Goal: Task Accomplishment & Management: Complete application form

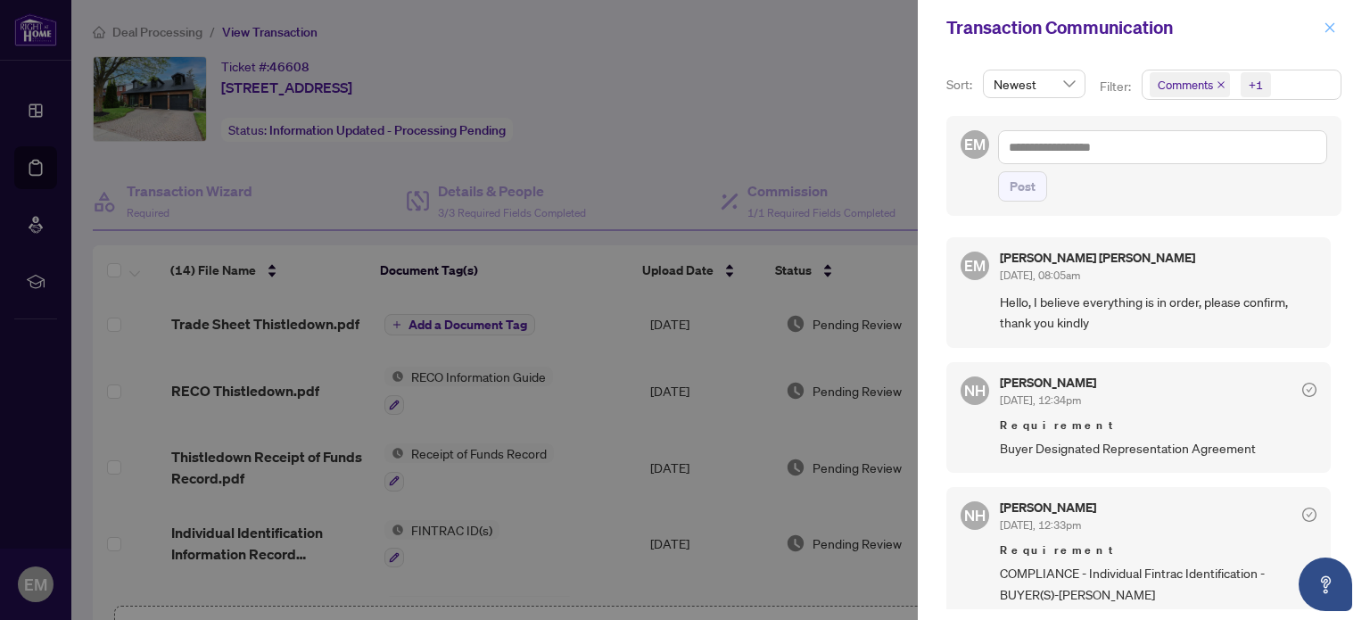
click at [1331, 28] on icon "close" at bounding box center [1329, 27] width 12 height 12
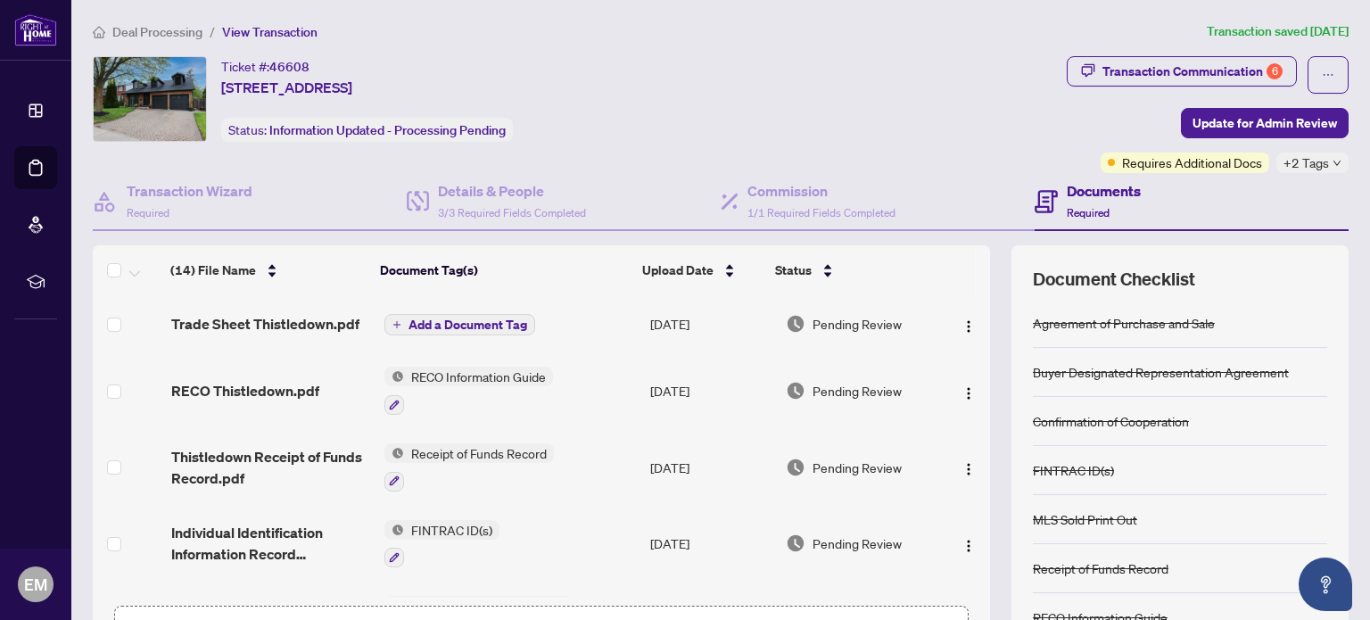
click at [1085, 206] on span "Required" at bounding box center [1087, 212] width 43 height 13
click at [1212, 61] on div "Transaction Communication 6" at bounding box center [1192, 71] width 180 height 29
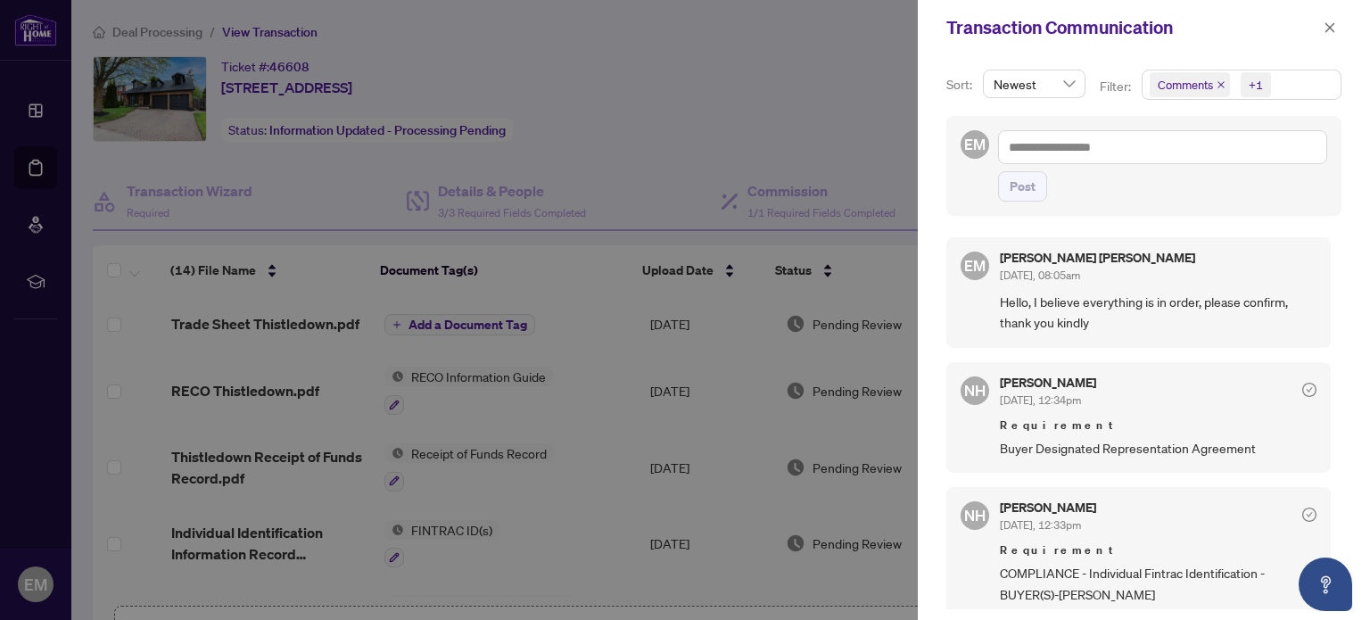
click at [816, 99] on div at bounding box center [685, 310] width 1370 height 620
click at [1334, 33] on icon "close" at bounding box center [1329, 27] width 12 height 12
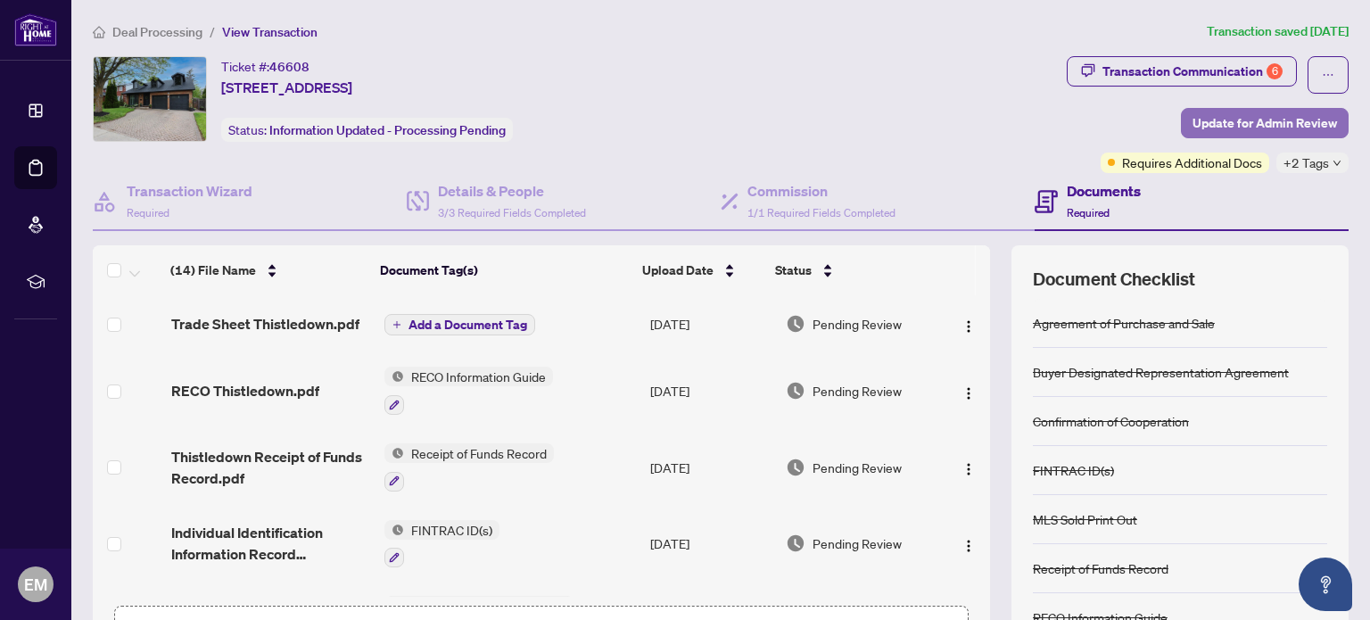
click at [1248, 117] on span "Update for Admin Review" at bounding box center [1264, 123] width 144 height 29
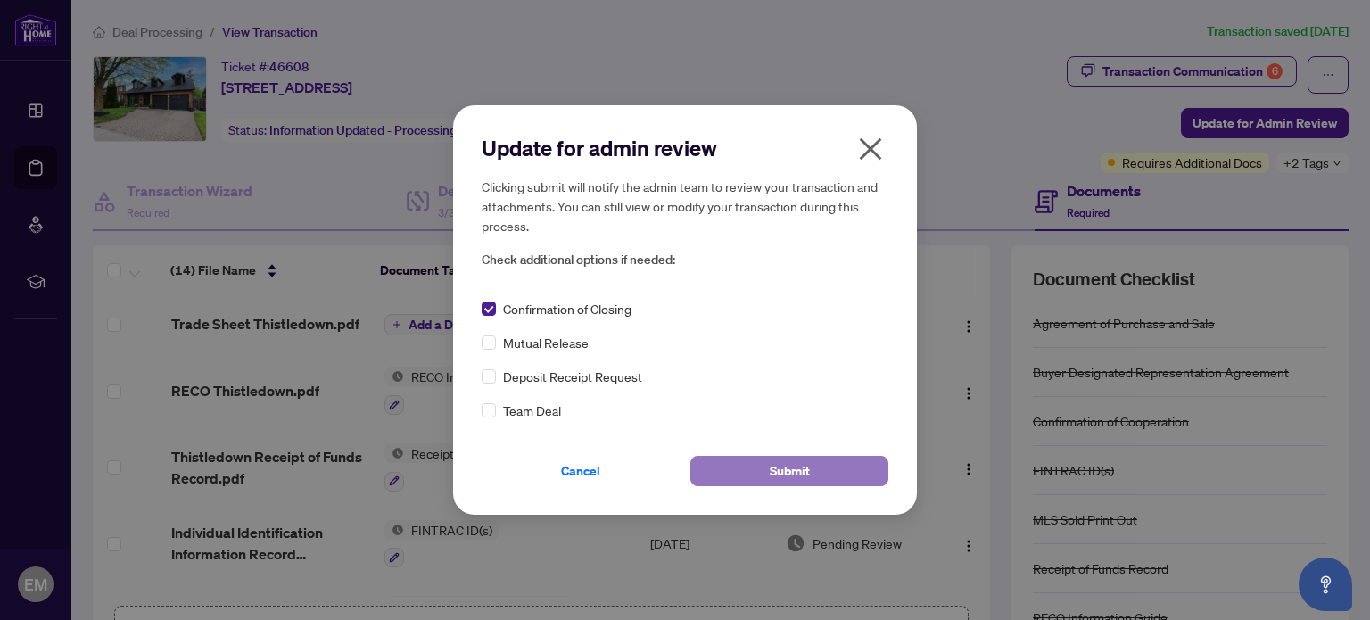
click at [768, 481] on button "Submit" at bounding box center [789, 471] width 198 height 30
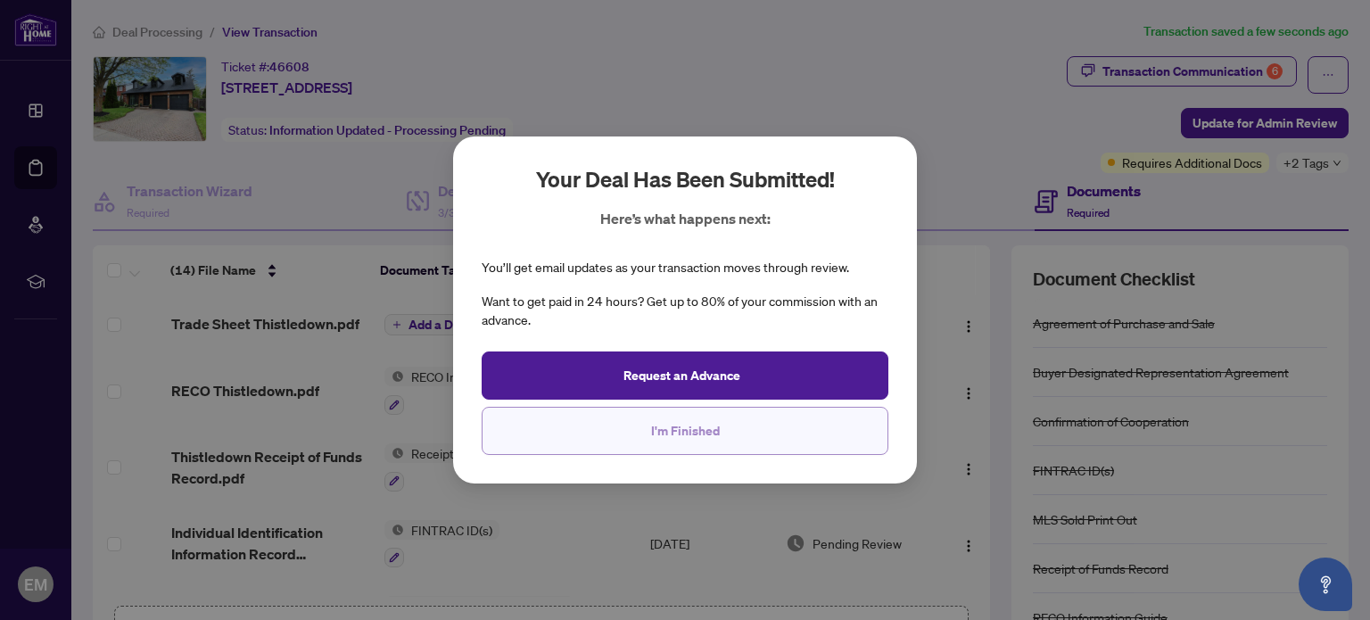
click at [789, 425] on button "I'm Finished" at bounding box center [685, 431] width 407 height 48
